Goal: Task Accomplishment & Management: Use online tool/utility

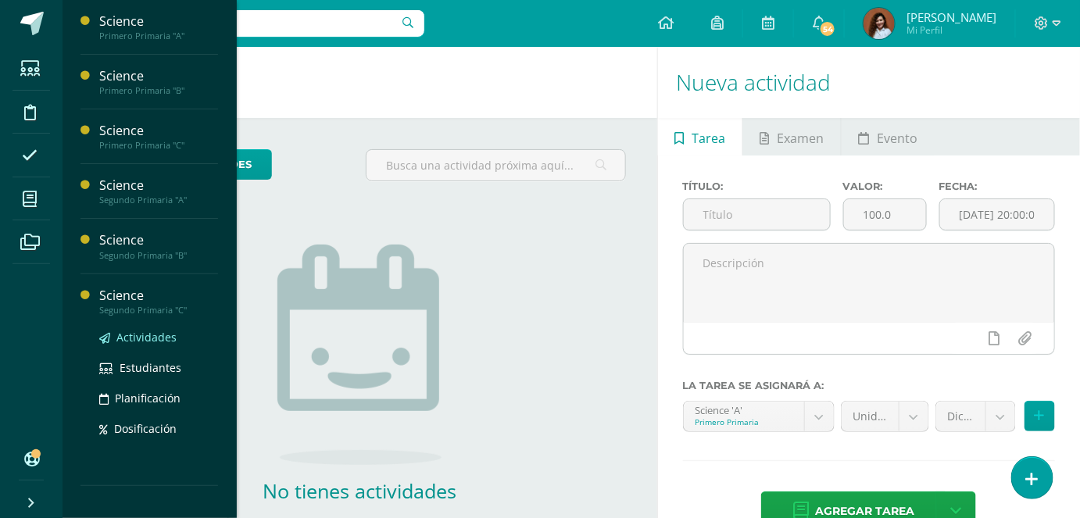
click at [128, 343] on link "Actividades" at bounding box center [158, 337] width 119 height 18
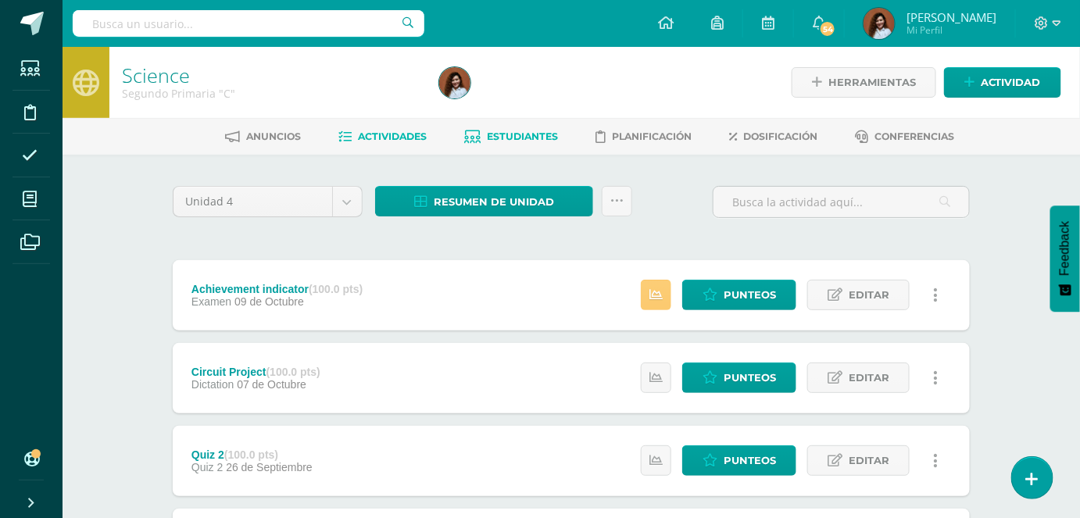
click at [519, 135] on span "Estudiantes" at bounding box center [523, 137] width 71 height 12
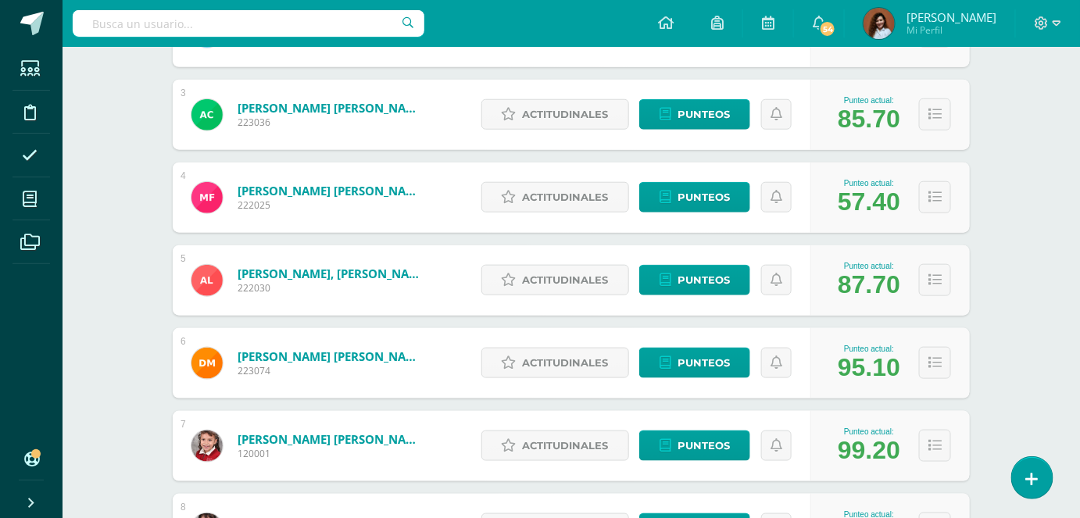
scroll to position [355, 0]
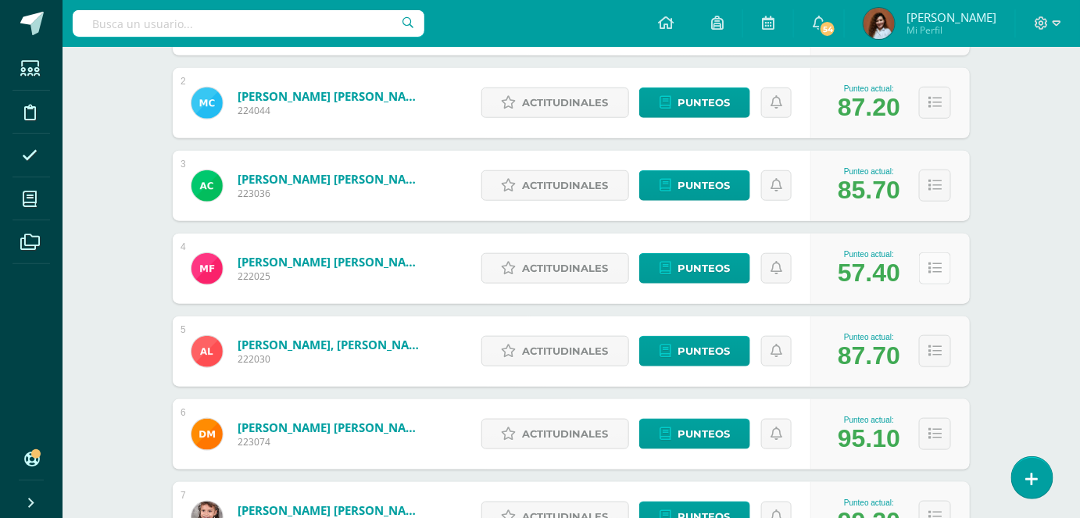
click at [929, 266] on button at bounding box center [935, 268] width 32 height 32
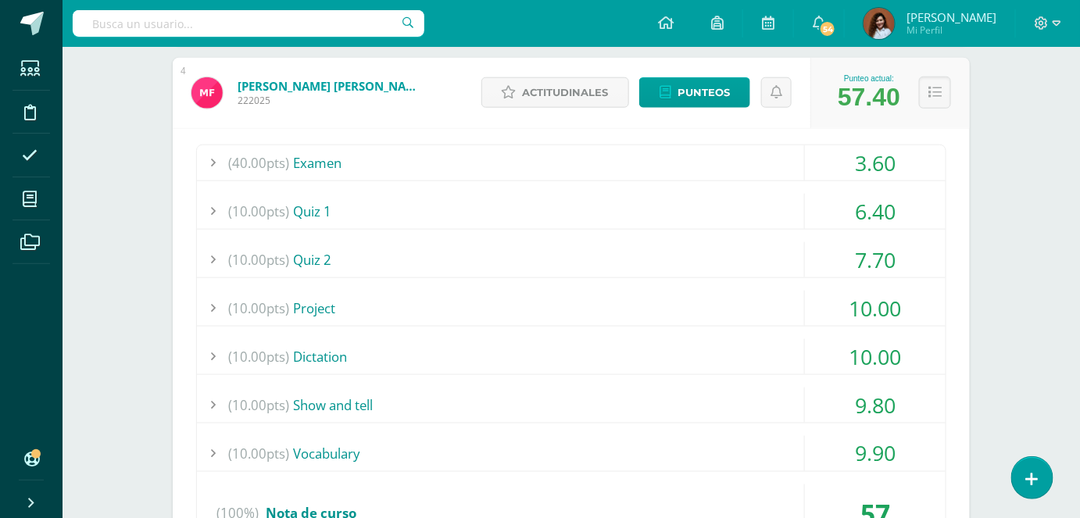
scroll to position [497, 0]
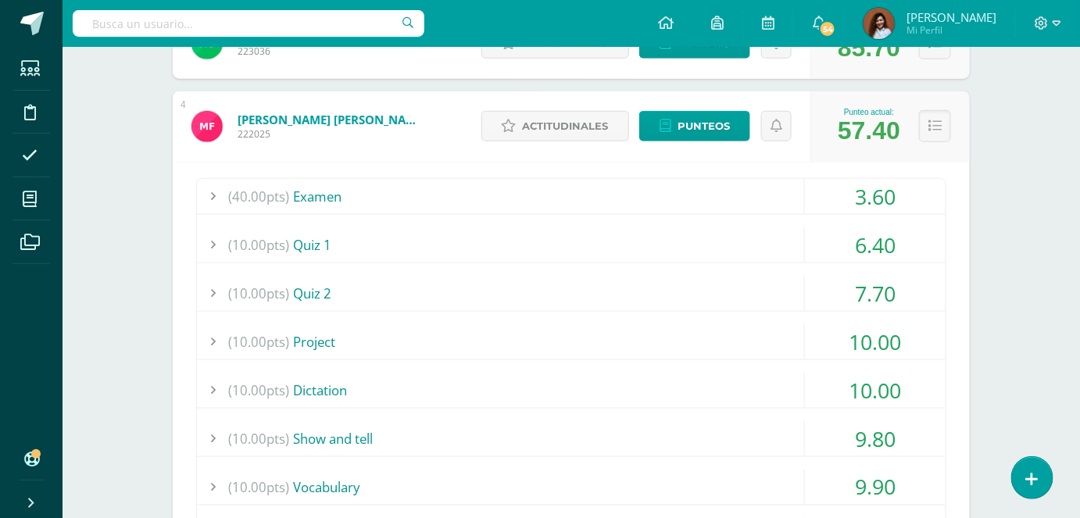
drag, startPoint x: 40, startPoint y: 13, endPoint x: 1038, endPoint y: 249, distance: 1025.7
click at [1038, 249] on div "Science Segundo Primaria "C" Herramientas Detalle de asistencias Actividad Anun…" at bounding box center [572, 517] width 1018 height 1935
click at [711, 131] on span "Punteos" at bounding box center [704, 126] width 52 height 29
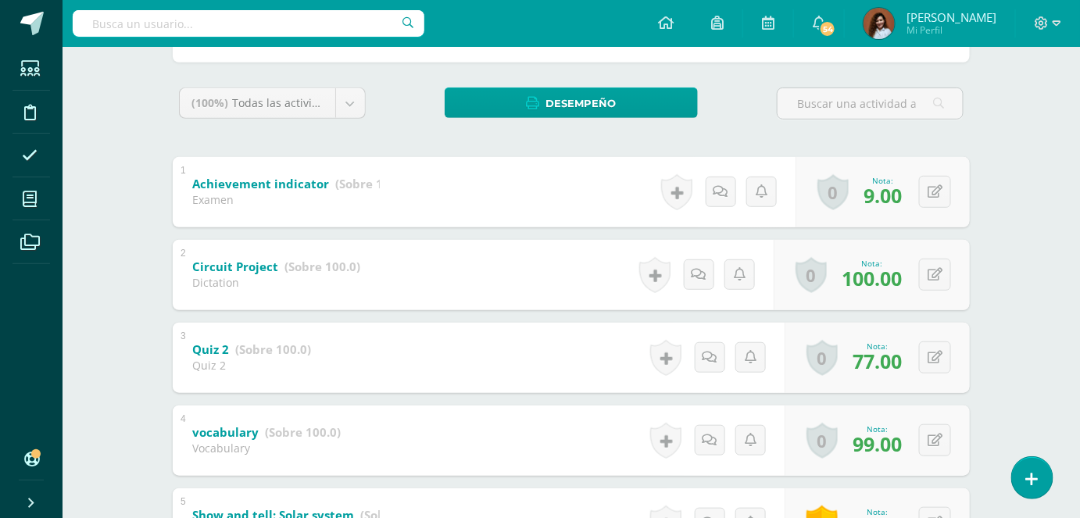
scroll to position [258, 0]
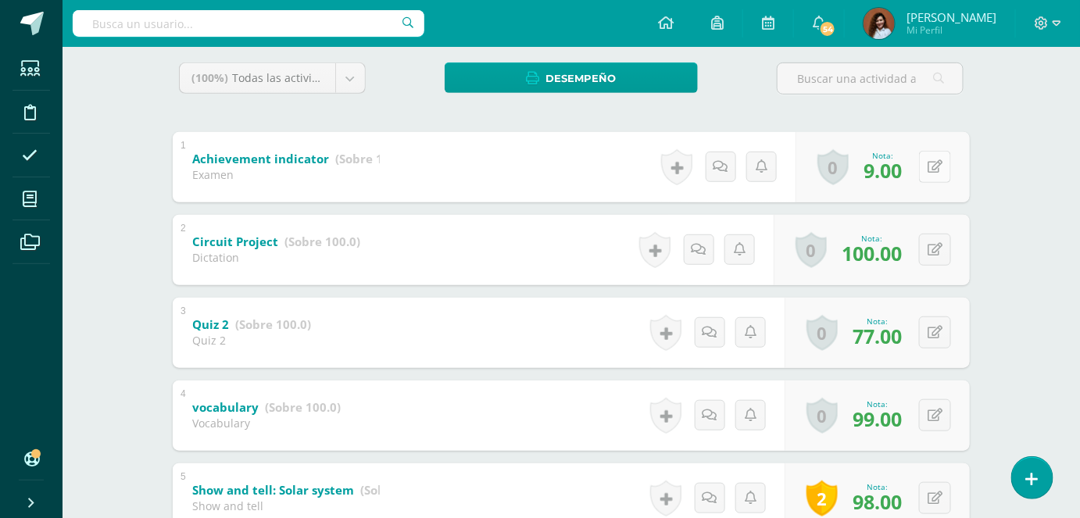
click at [940, 166] on icon at bounding box center [935, 166] width 15 height 13
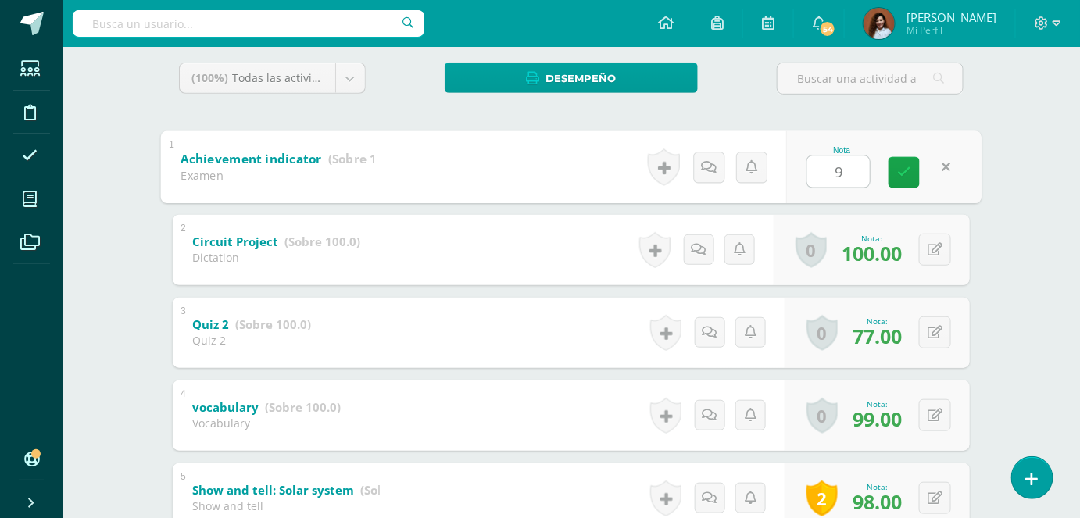
type input "91"
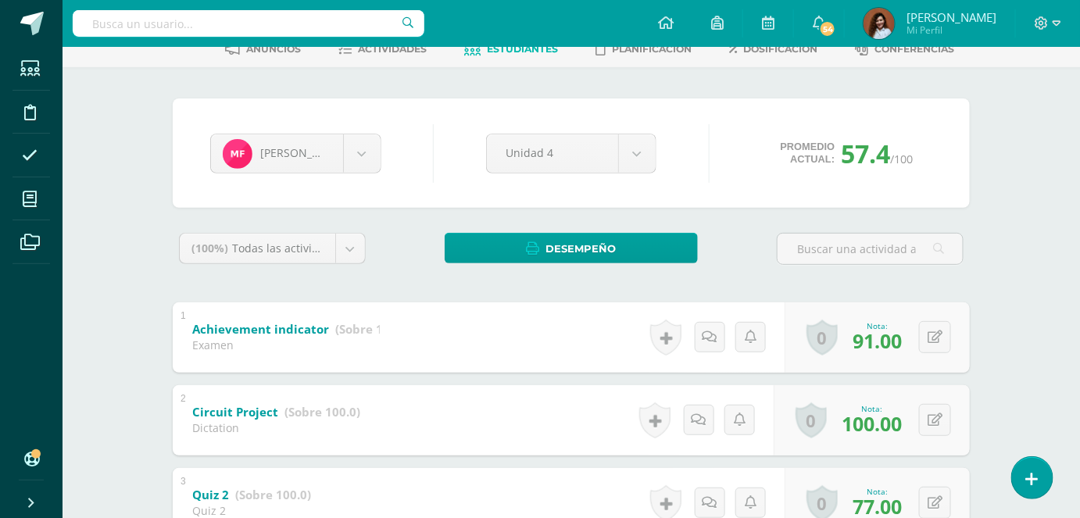
scroll to position [0, 0]
